Goal: Task Accomplishment & Management: Use online tool/utility

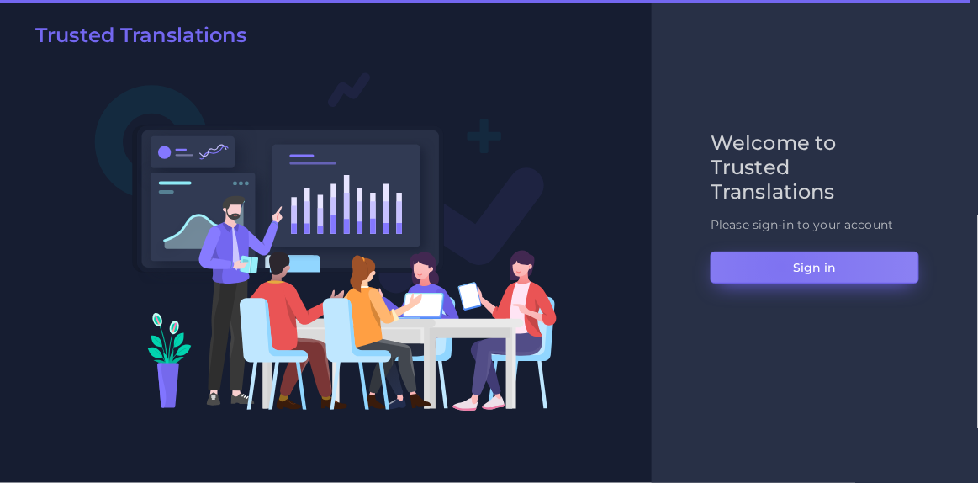
click at [781, 266] on button "Sign in" at bounding box center [814, 267] width 209 height 32
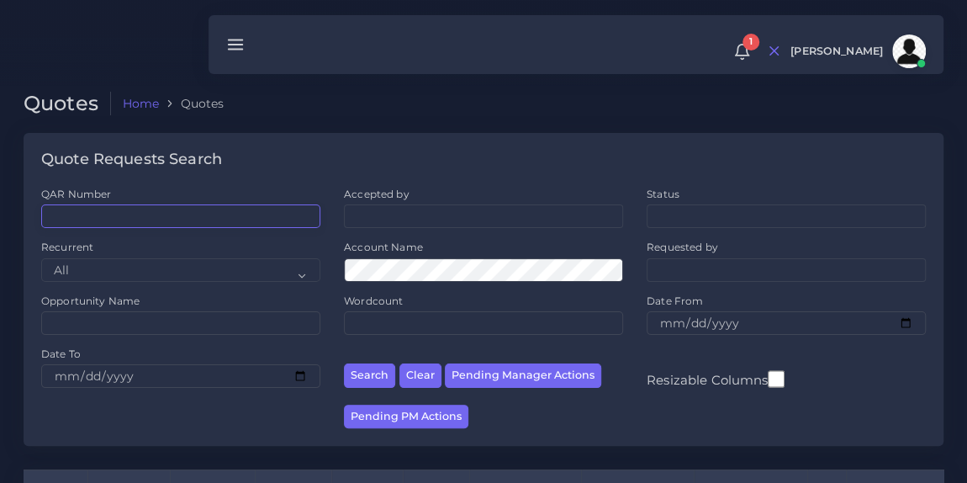
click at [235, 213] on input "QAR Number" at bounding box center [180, 216] width 279 height 24
paste input "QAR125725"
type input "QAR125725"
click at [344, 363] on button "Search" at bounding box center [369, 375] width 51 height 24
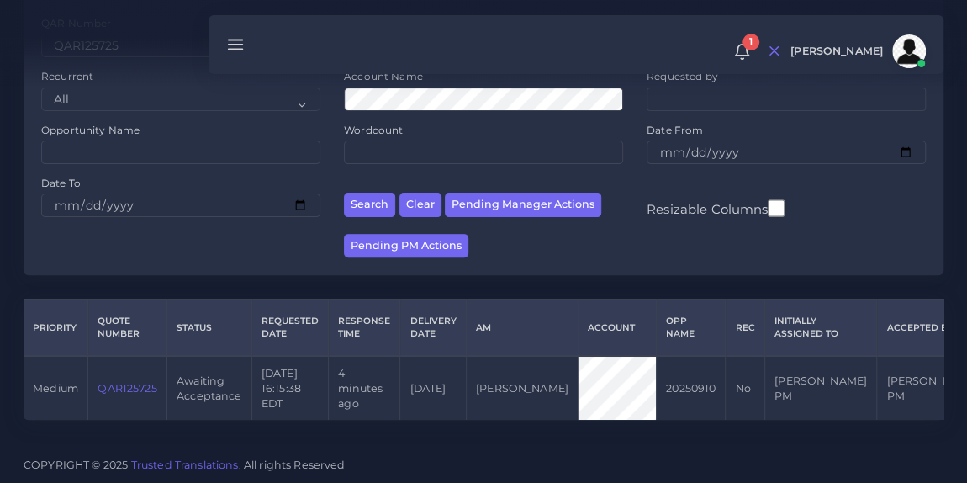
click at [119, 382] on link "QAR125725" at bounding box center [127, 388] width 59 height 13
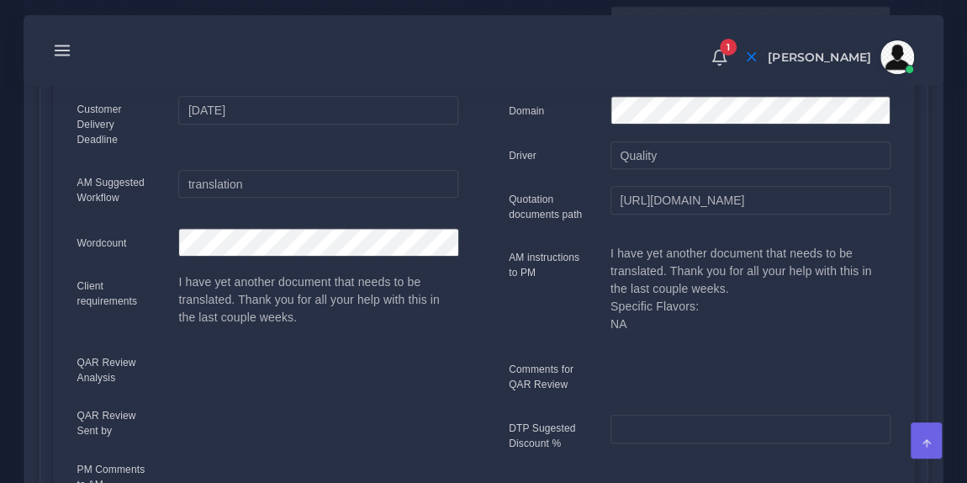
scroll to position [393, 0]
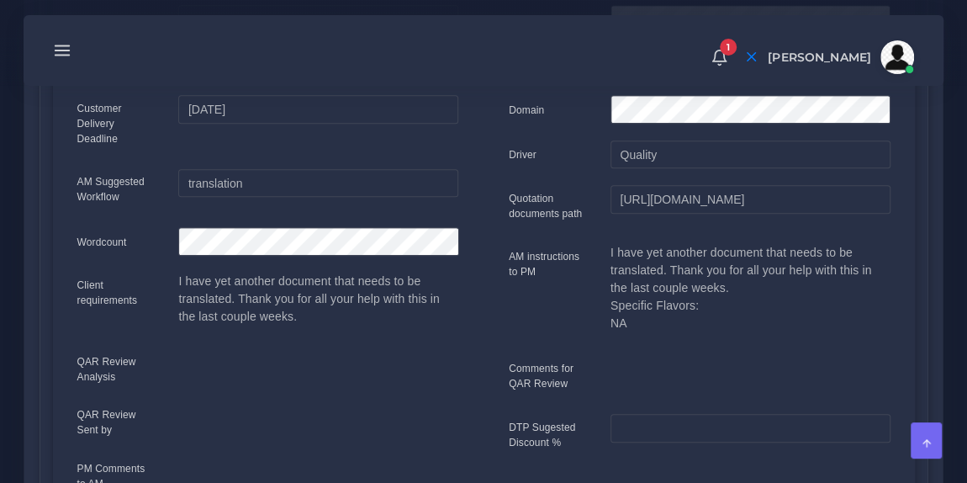
click at [391, 71] on div "1 Notifications 1 New Driver Update: Extra Quality renamed to Quality Changed" at bounding box center [483, 50] width 896 height 59
click at [671, 204] on input "https://workdrive.zoho.com/fgoh3e43b1a1fe2124b65bedd7c3c51a0e040/teams/fgoh3e43…" at bounding box center [750, 199] width 280 height 29
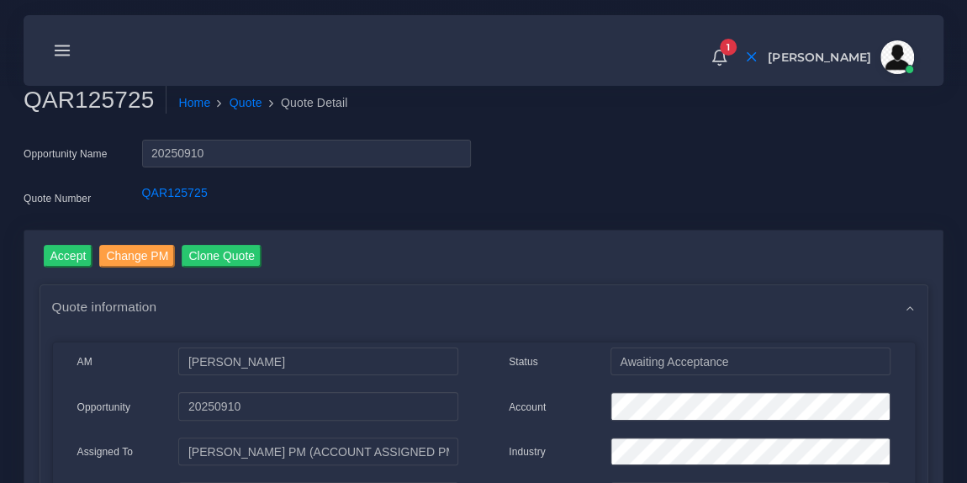
scroll to position [0, 0]
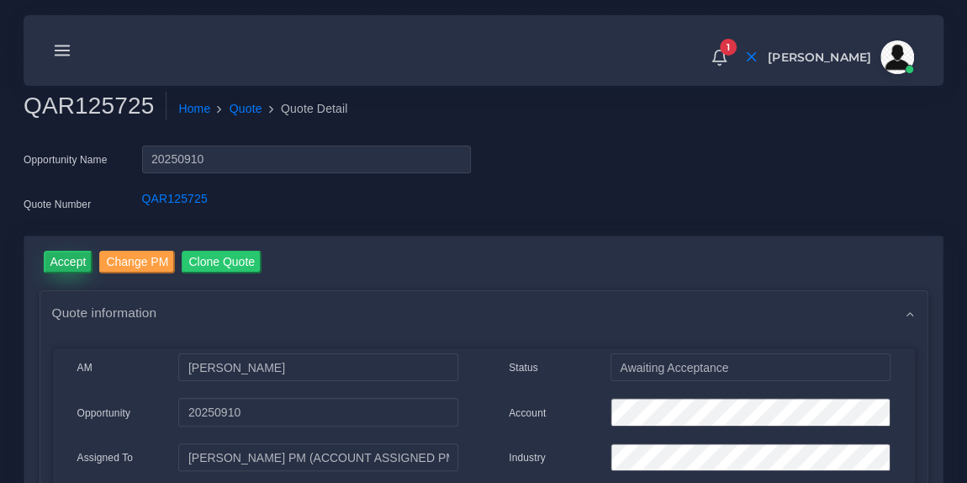
click at [55, 256] on input "Accept" at bounding box center [69, 262] width 50 height 23
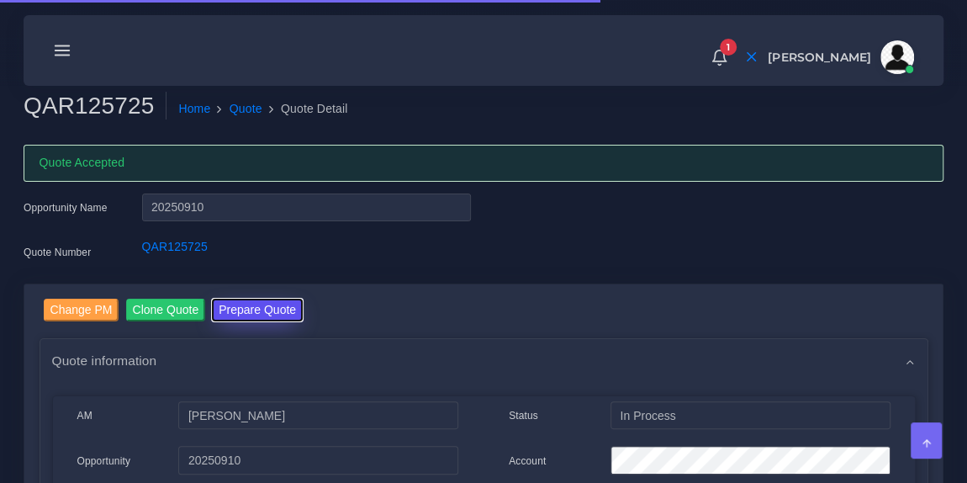
click at [284, 310] on button "Prepare Quote" at bounding box center [257, 309] width 91 height 23
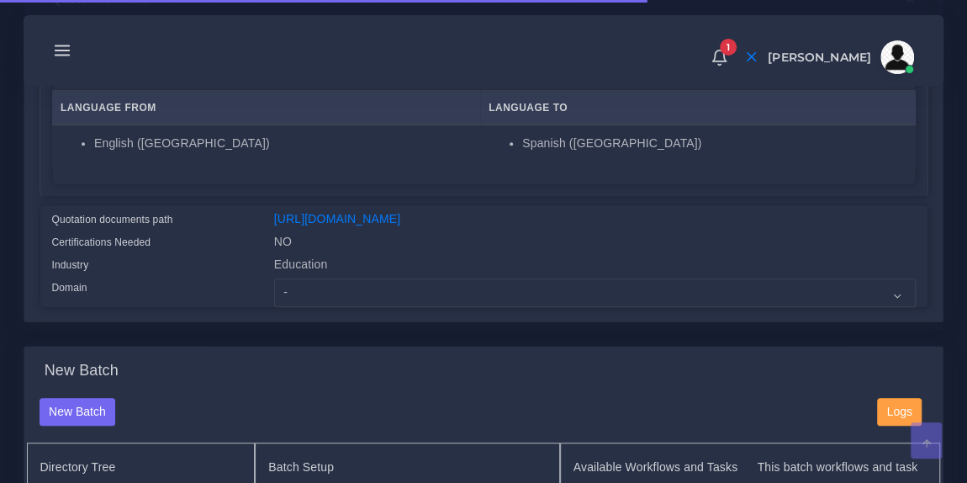
scroll to position [315, 0]
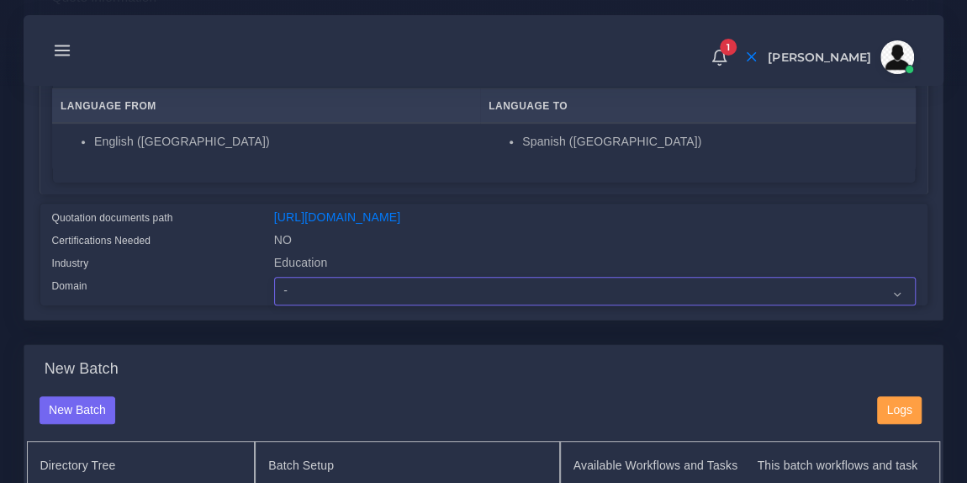
click at [332, 300] on select "- Advertising and Media Agriculture, Forestry and Fishing Architecture, Buildin…" at bounding box center [594, 291] width 641 height 29
select select "Education"
click at [332, 300] on select "- Advertising and Media Agriculture, Forestry and Fishing Architecture, Buildin…" at bounding box center [594, 291] width 641 height 29
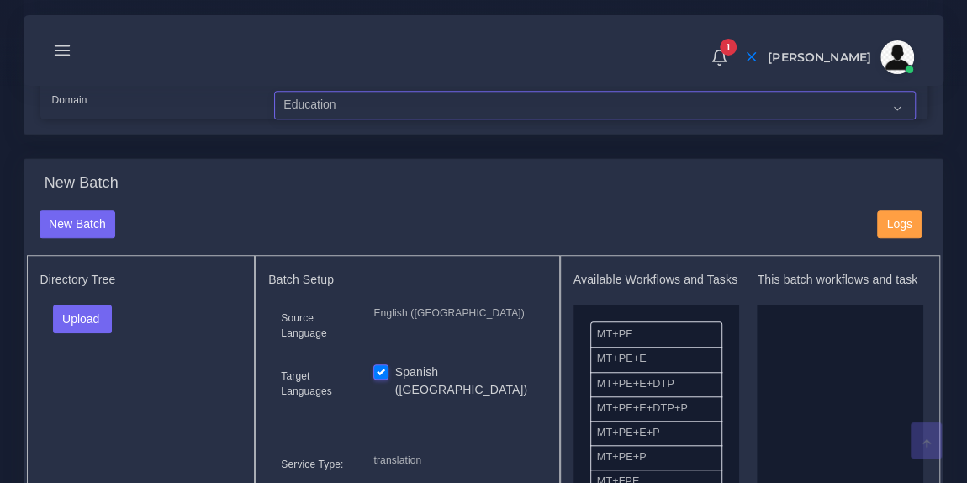
scroll to position [509, 0]
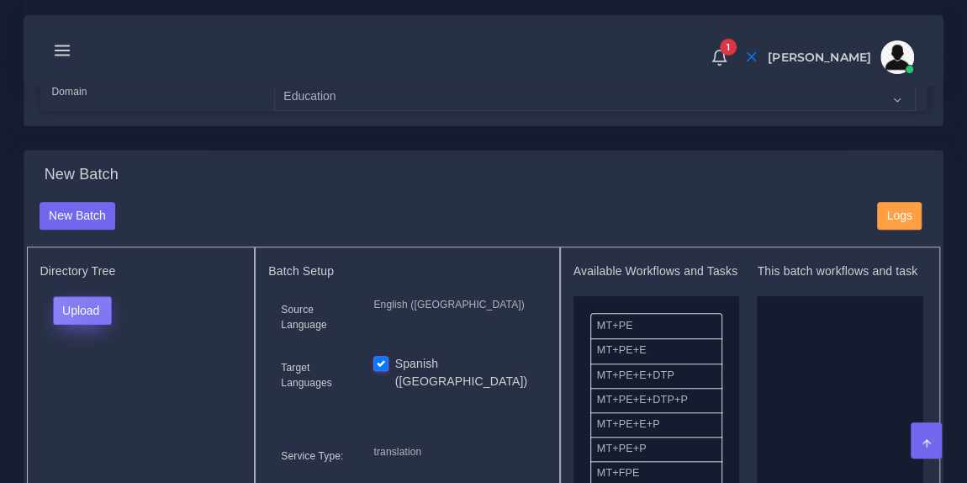
click at [95, 325] on button "Upload" at bounding box center [83, 310] width 60 height 29
click at [92, 372] on label "Files" at bounding box center [112, 372] width 116 height 21
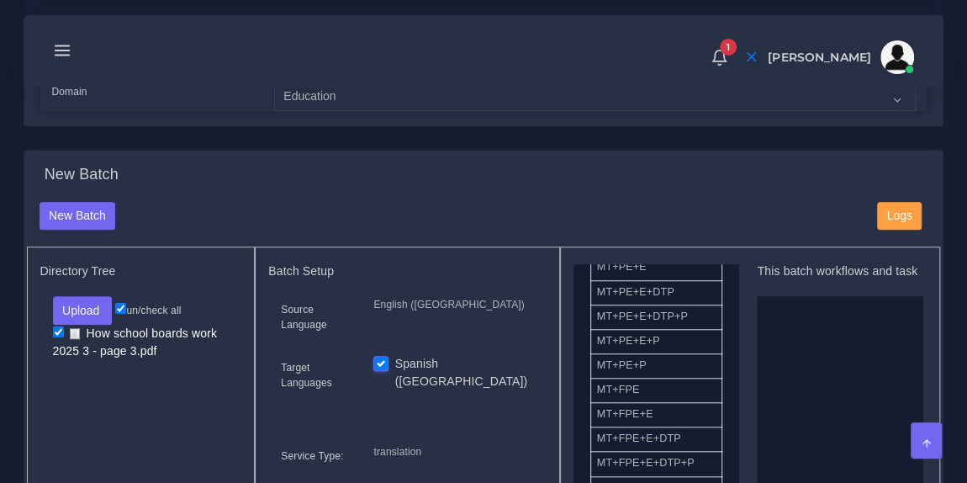
scroll to position [94, 0]
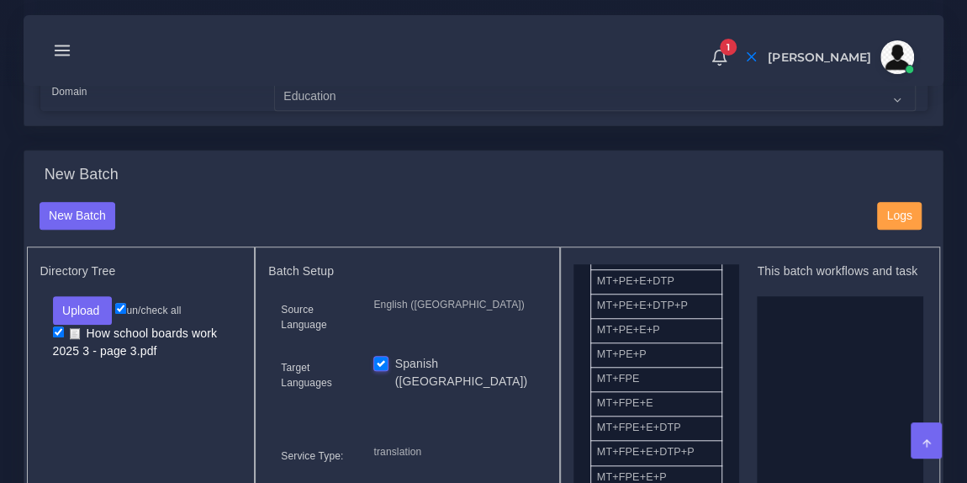
drag, startPoint x: 658, startPoint y: 398, endPoint x: 839, endPoint y: 393, distance: 180.8
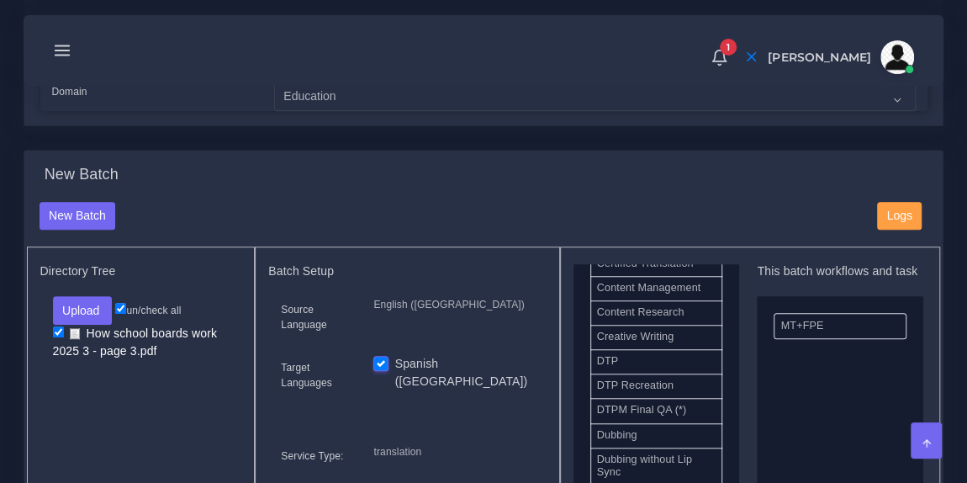
scroll to position [573, 0]
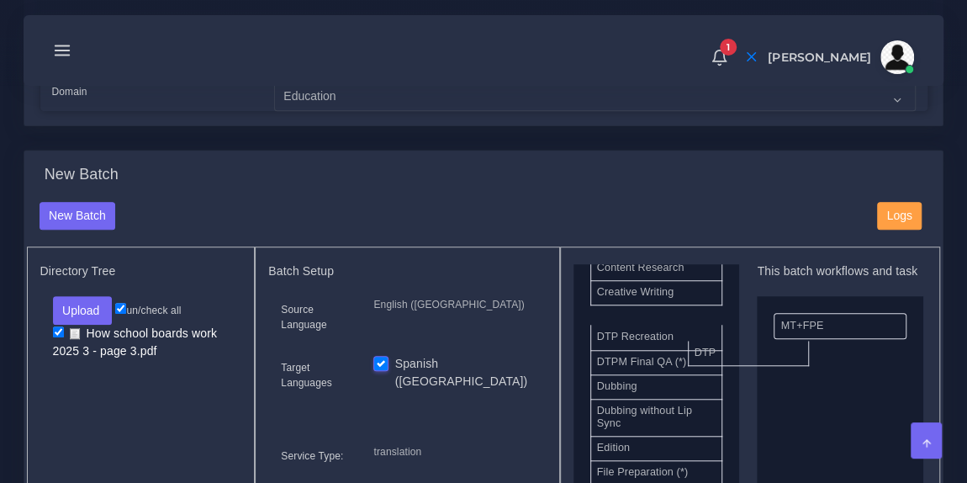
drag, startPoint x: 650, startPoint y: 325, endPoint x: 804, endPoint y: 382, distance: 164.1
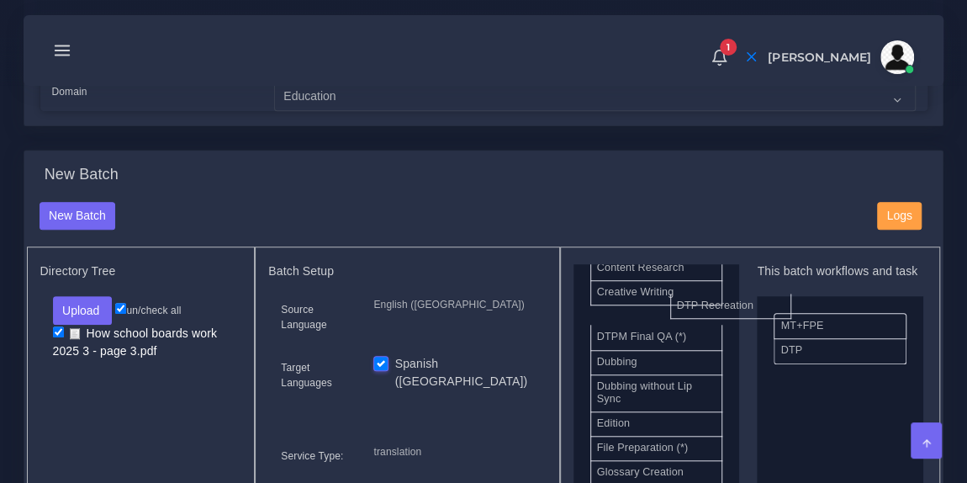
drag, startPoint x: 697, startPoint y: 327, endPoint x: 847, endPoint y: 325, distance: 149.7
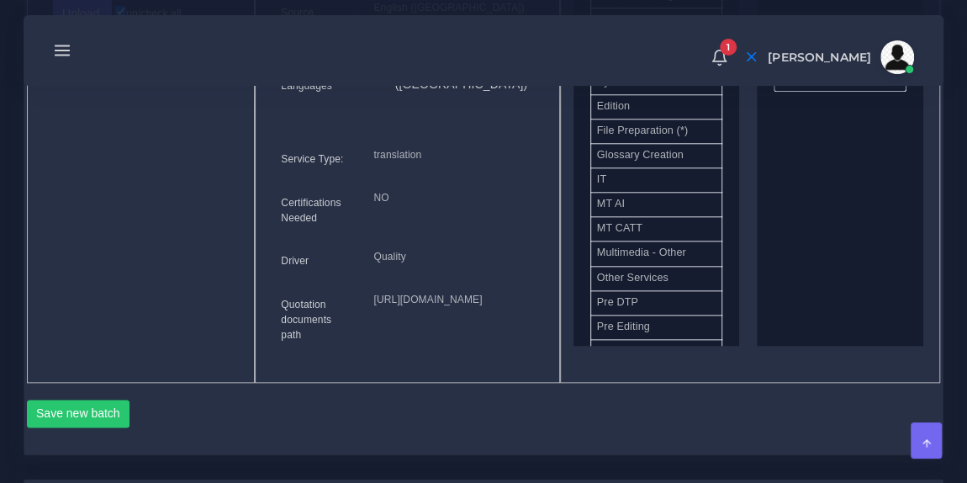
scroll to position [877, 0]
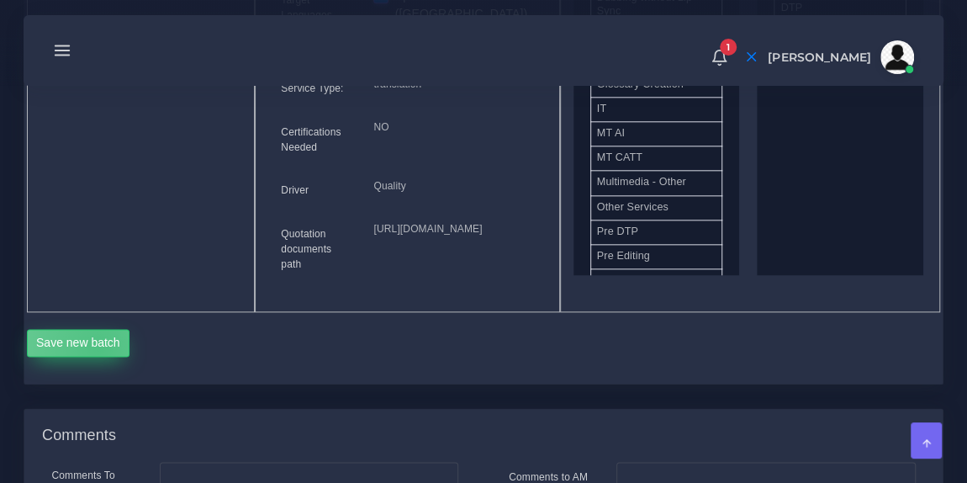
click at [98, 357] on button "Save new batch" at bounding box center [78, 343] width 103 height 29
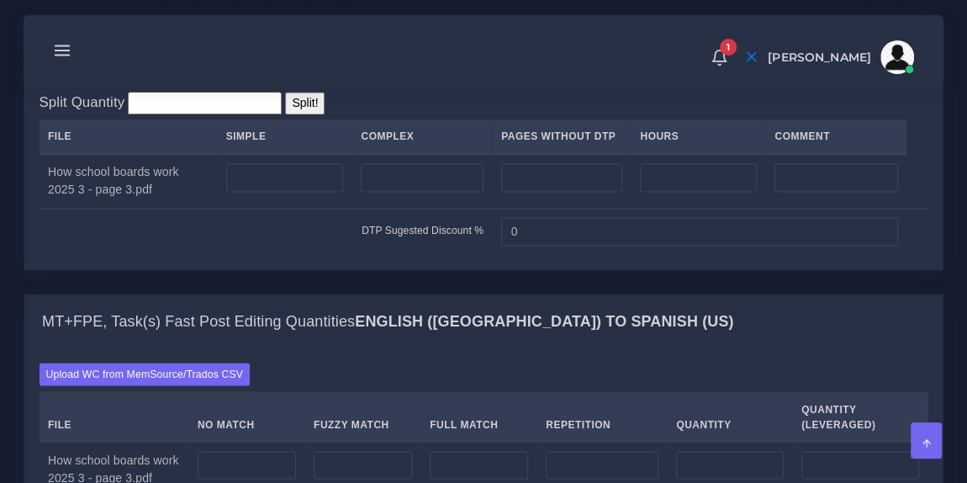
scroll to position [1328, 0]
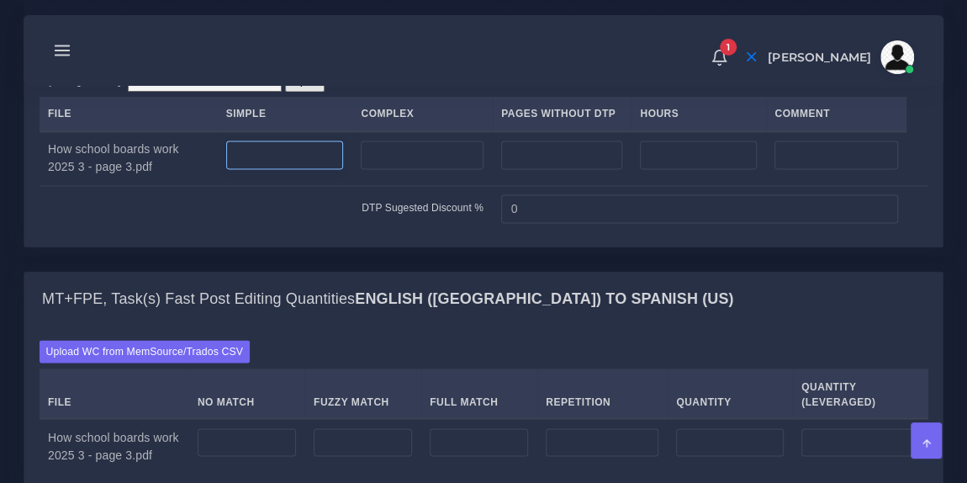
click at [291, 169] on input "number" at bounding box center [285, 154] width 118 height 29
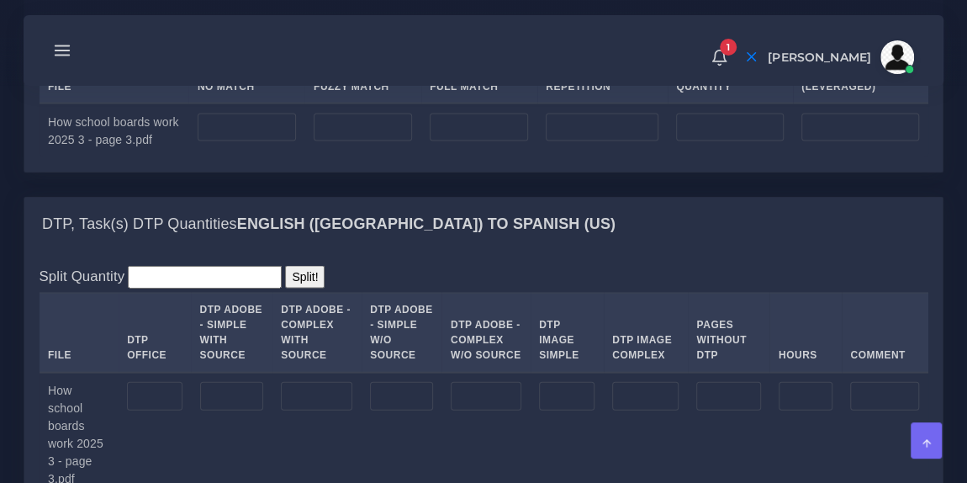
scroll to position [1655, 0]
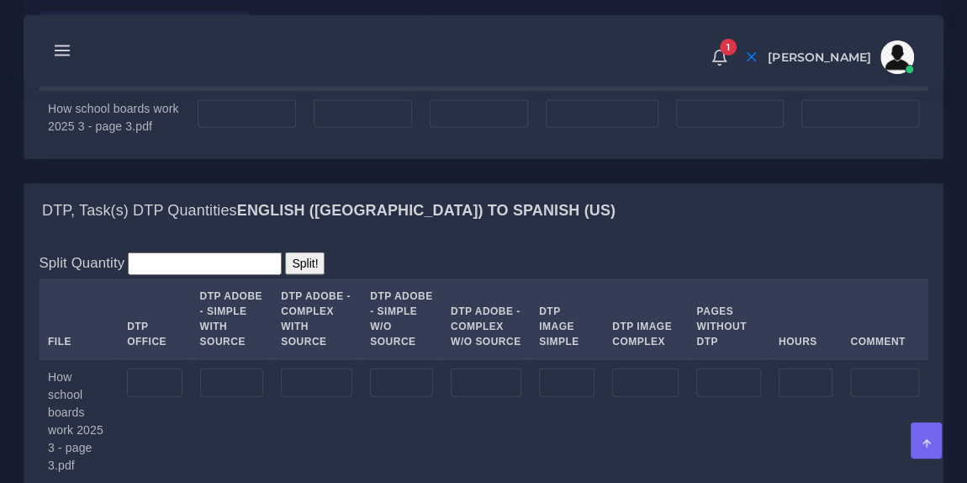
type input "0"
click at [238, 129] on input "number" at bounding box center [247, 114] width 98 height 29
type input "490"
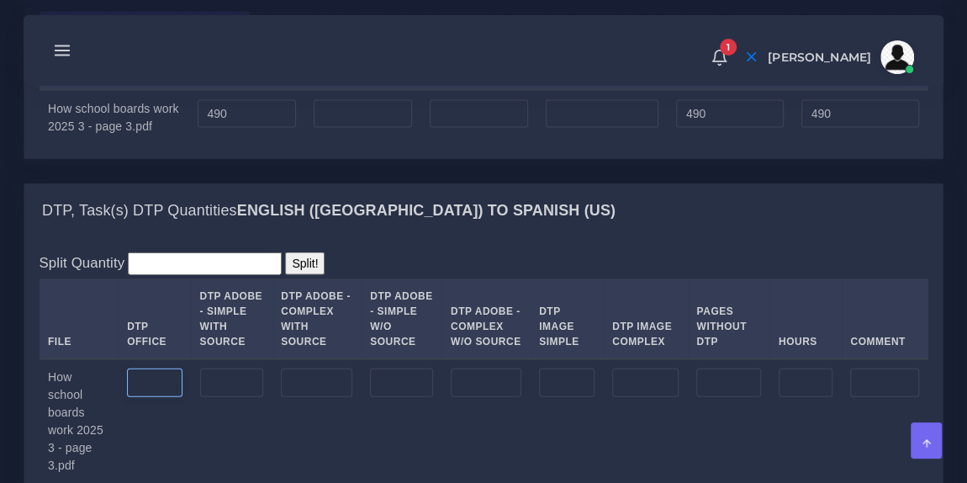
click at [162, 397] on input "number" at bounding box center [154, 382] width 55 height 29
type input "1"
click at [515, 238] on div "DTP, Task(s) DTP Quantities English ([GEOGRAPHIC_DATA]) TO Spanish ([GEOGRAPHIC…" at bounding box center [483, 211] width 918 height 54
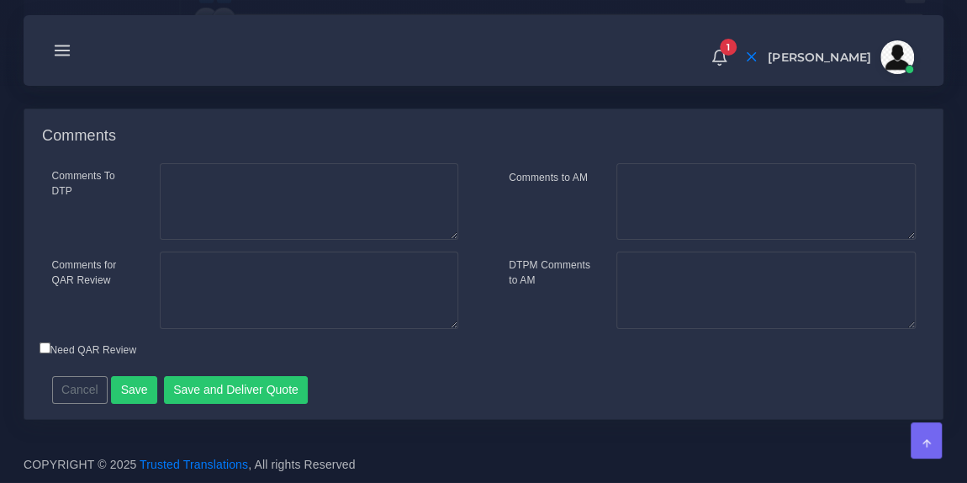
scroll to position [2669, 0]
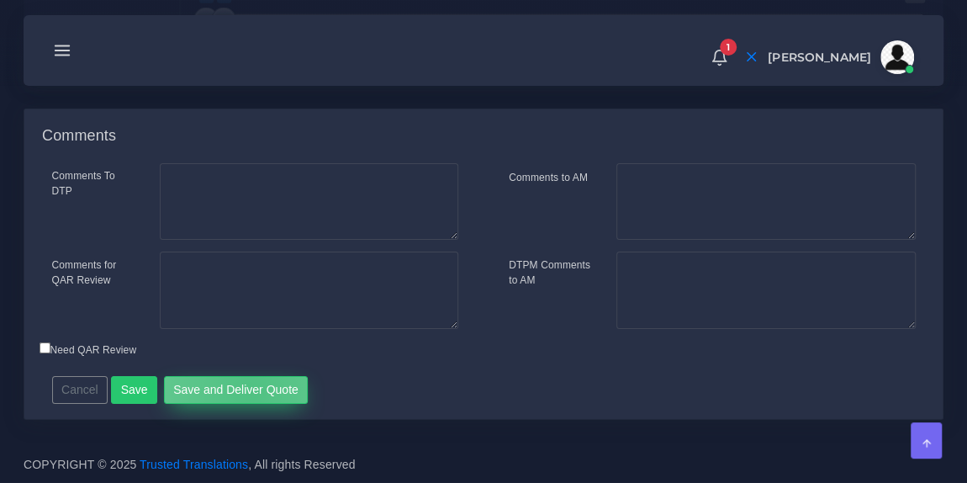
click at [243, 392] on button "Save and Deliver Quote" at bounding box center [236, 390] width 145 height 29
